Goal: Information Seeking & Learning: Find contact information

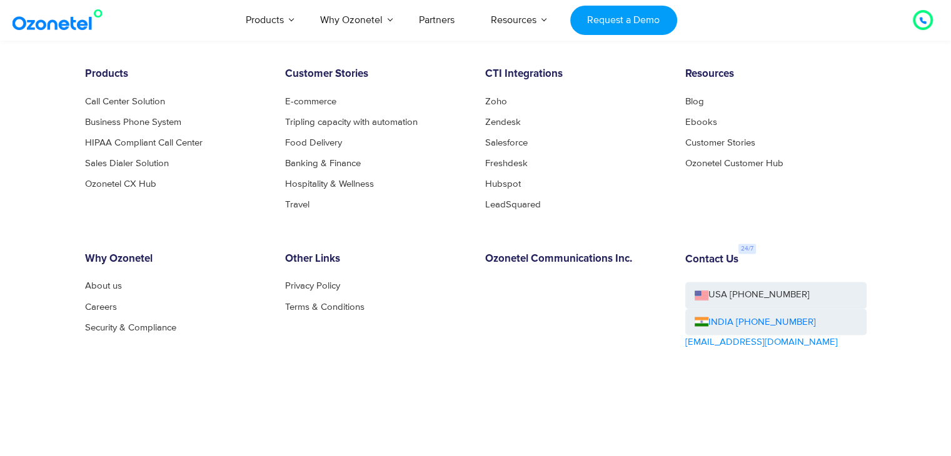
scroll to position [6829, 0]
drag, startPoint x: 818, startPoint y: 318, endPoint x: 735, endPoint y: 316, distance: 83.2
click at [735, 316] on div "INDIA [PHONE_NUMBER]" at bounding box center [775, 321] width 181 height 27
copy link "[PHONE_NUMBER]"
click at [827, 361] on div "Contact Us USA [PHONE_NUMBER] INDIA [PHONE_NUMBER] [EMAIL_ADDRESS][DOMAIN_NAME]" at bounding box center [776, 336] width 200 height 166
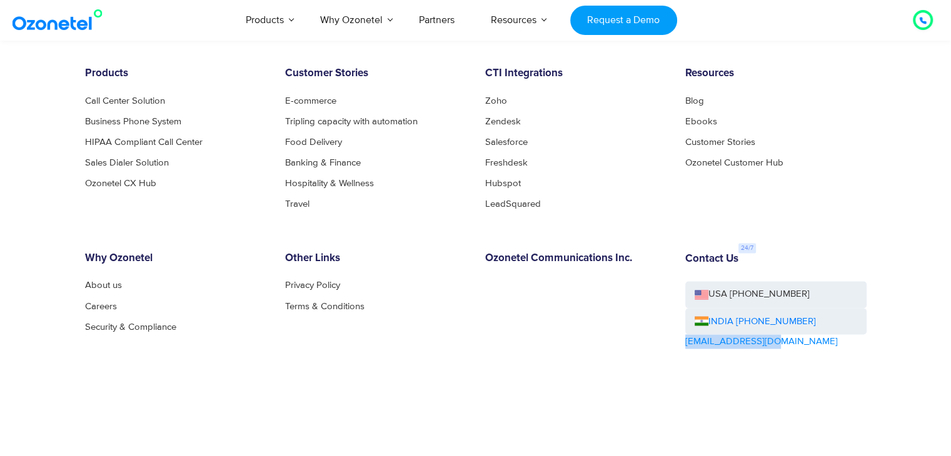
drag, startPoint x: 783, startPoint y: 338, endPoint x: 685, endPoint y: 343, distance: 97.7
click at [685, 343] on div "Contact Us USA [PHONE_NUMBER] INDIA [PHONE_NUMBER] [EMAIL_ADDRESS][DOMAIN_NAME]" at bounding box center [776, 336] width 200 height 166
copy link "[EMAIL_ADDRESS][DOMAIN_NAME]"
click at [827, 313] on div "INDIA [PHONE_NUMBER]" at bounding box center [775, 321] width 181 height 27
drag, startPoint x: 827, startPoint y: 313, endPoint x: 735, endPoint y: 317, distance: 92.6
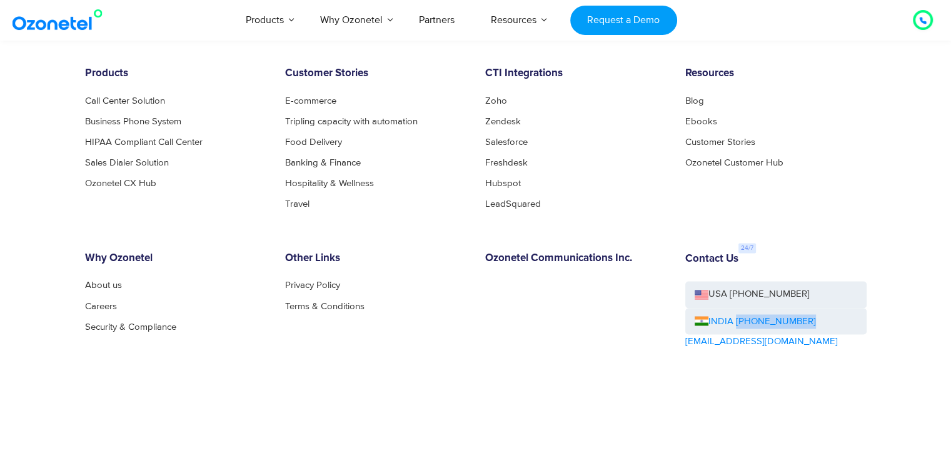
click at [735, 317] on div "INDIA [PHONE_NUMBER]" at bounding box center [775, 321] width 181 height 27
copy div "[PHONE_NUMBER]"
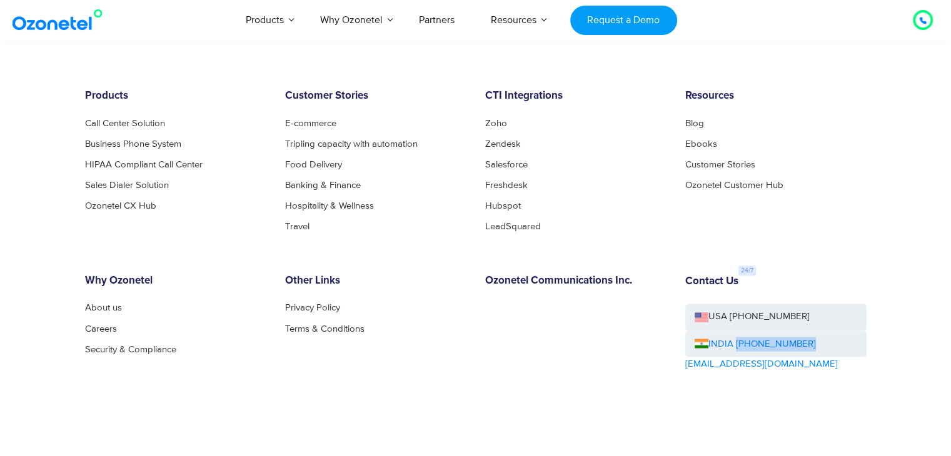
scroll to position [6799, 0]
